Goal: Information Seeking & Learning: Learn about a topic

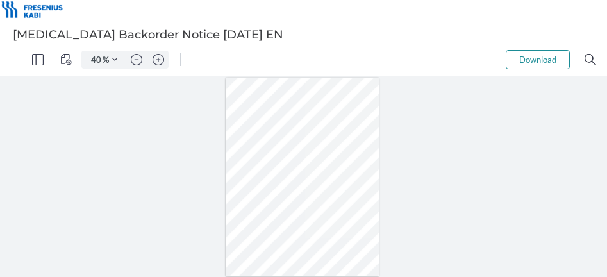
type input "105"
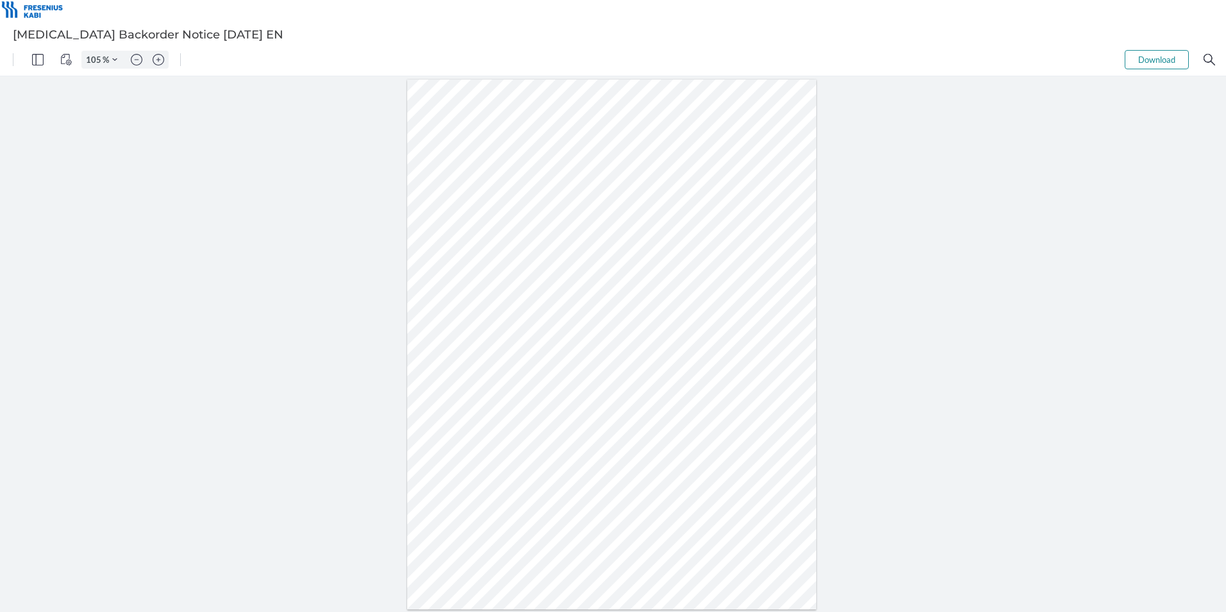
click at [1122, 310] on div at bounding box center [613, 344] width 1226 height 536
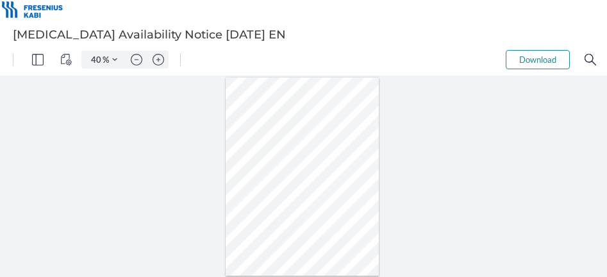
type input "105"
